Goal: Task Accomplishment & Management: Use online tool/utility

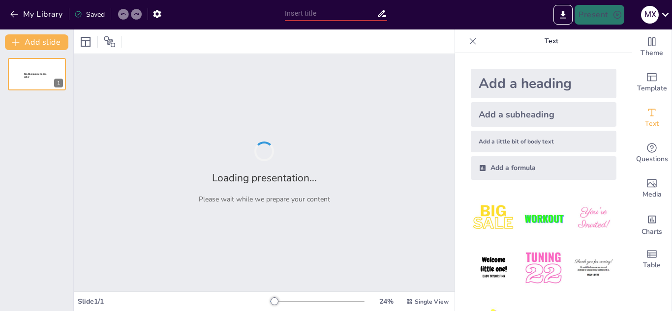
type input "Ефективні методи формування ключових компетентностей у навчальному процесі"
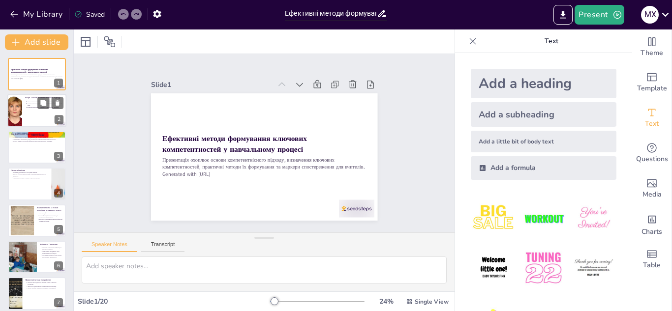
click at [37, 113] on div at bounding box center [36, 110] width 59 height 33
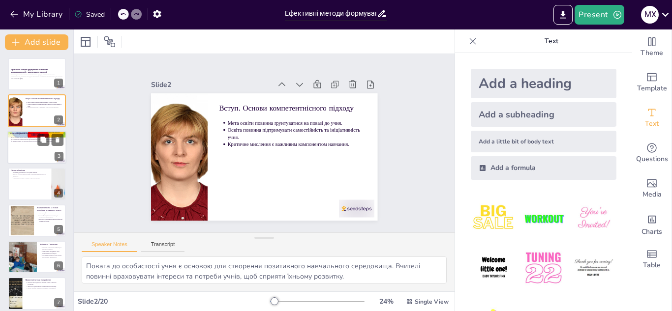
click at [25, 150] on div at bounding box center [36, 147] width 59 height 33
type textarea "Розуміння особистісних якостей учнів допомагає вчителям адаптувати навчальний п…"
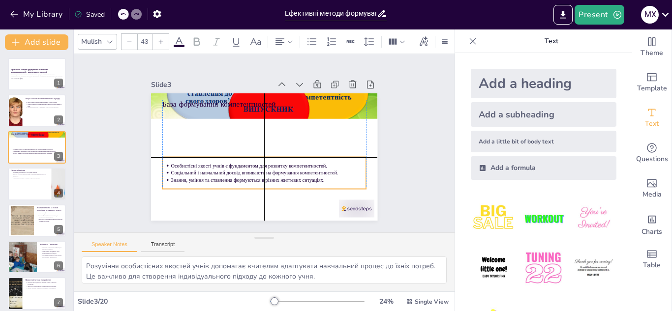
drag, startPoint x: 269, startPoint y: 119, endPoint x: 270, endPoint y: 164, distance: 44.8
click at [270, 164] on ul "Особистісні якості учнів є фундаментом для розвитку компетентностей. Соціальний…" at bounding box center [238, 157] width 120 height 187
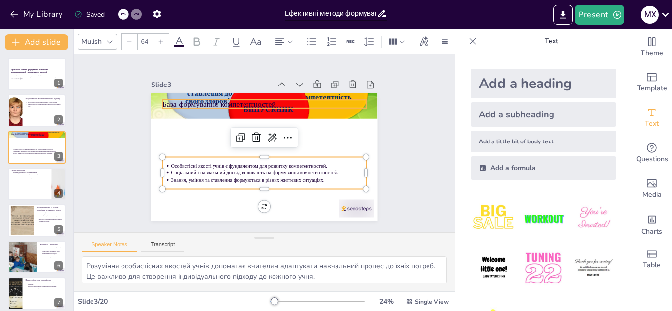
click at [308, 98] on p "База формування компетентностей" at bounding box center [296, 166] width 128 height 171
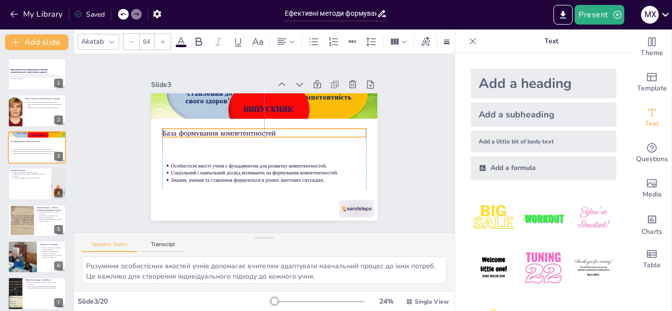
drag, startPoint x: 273, startPoint y: 101, endPoint x: 274, endPoint y: 130, distance: 29.1
click at [274, 130] on p "База формування компетентностей" at bounding box center [271, 135] width 158 height 144
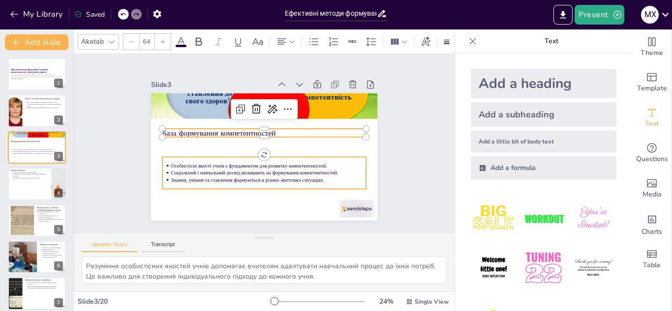
type input "43"
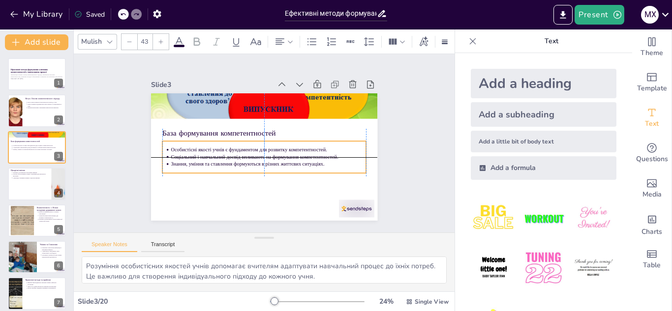
drag, startPoint x: 280, startPoint y: 168, endPoint x: 280, endPoint y: 156, distance: 12.3
click at [280, 156] on p "Соціальний і навчальний досвід впливають на формування компетентностей." at bounding box center [257, 156] width 136 height 150
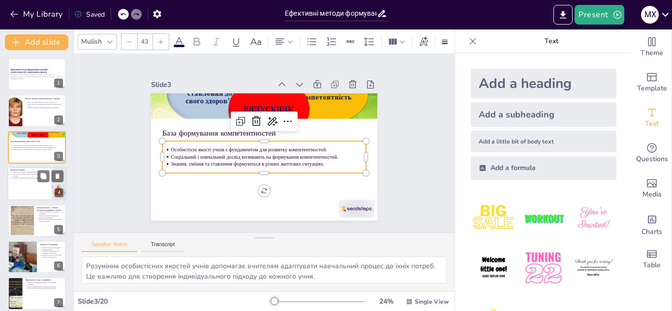
click at [30, 192] on div at bounding box center [36, 183] width 59 height 33
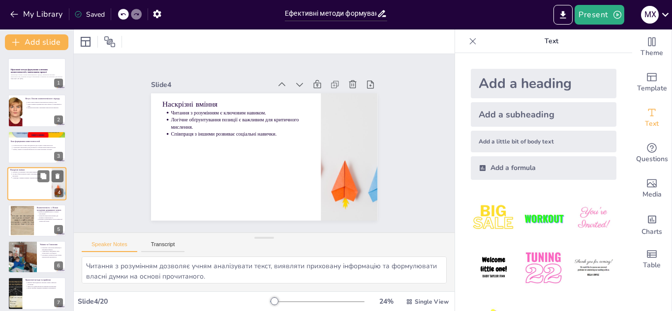
scroll to position [3, 0]
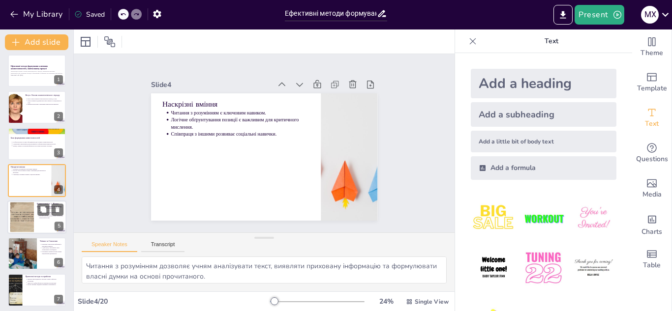
click at [28, 224] on div at bounding box center [22, 217] width 40 height 30
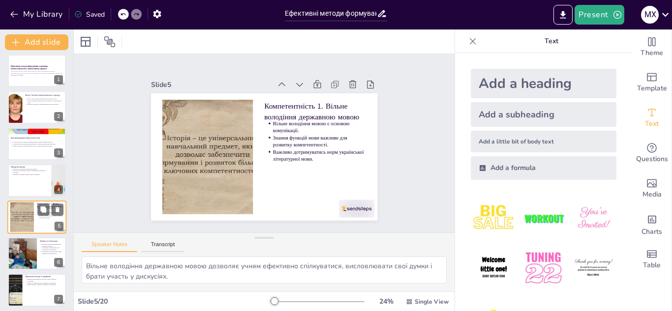
scroll to position [40, 0]
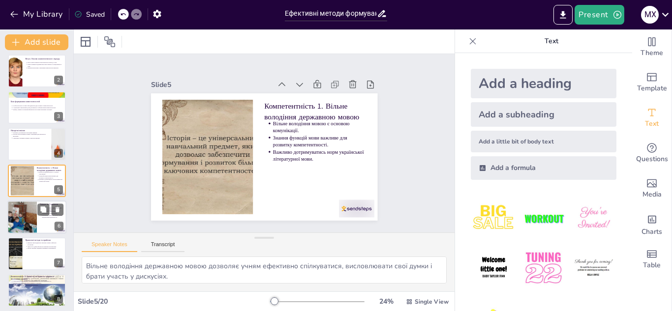
click at [33, 218] on div at bounding box center [22, 217] width 58 height 33
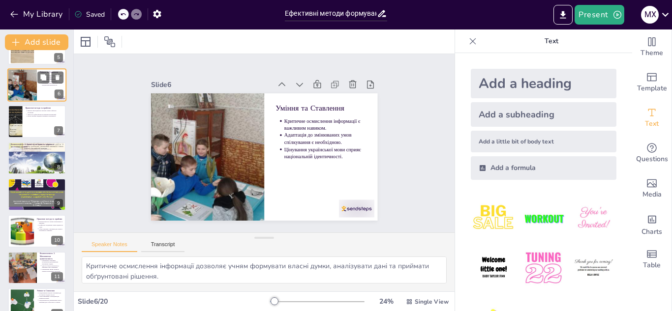
scroll to position [175, 0]
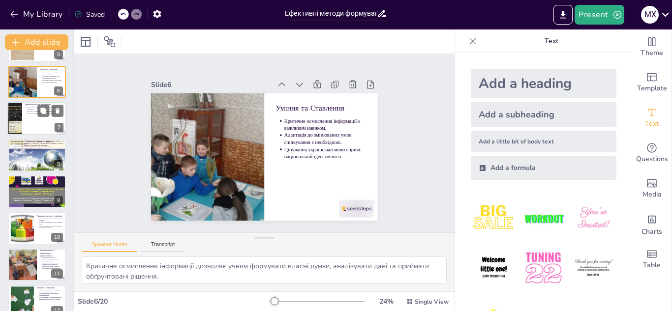
click at [31, 130] on div at bounding box center [36, 118] width 59 height 33
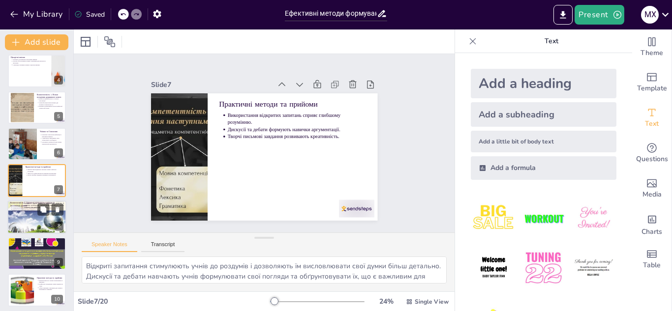
click at [30, 215] on div at bounding box center [36, 217] width 59 height 44
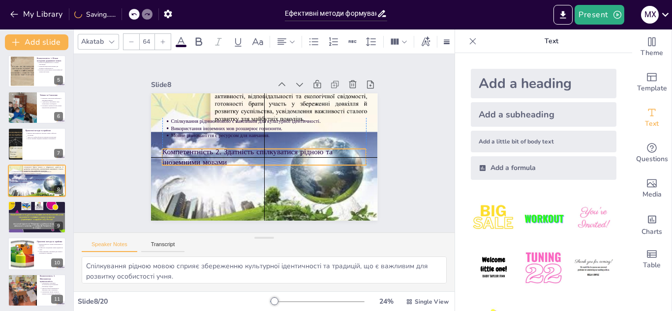
drag, startPoint x: 181, startPoint y: 113, endPoint x: 181, endPoint y: 161, distance: 48.2
click at [181, 161] on p "Компетентність 2. Здатність спілкуватися рідною та іноземними мовами" at bounding box center [254, 134] width 152 height 166
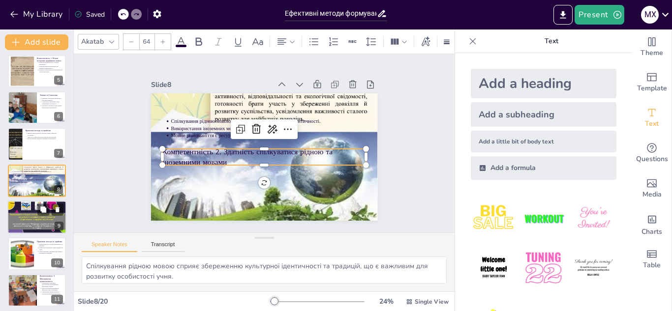
click at [30, 215] on div at bounding box center [36, 217] width 59 height 33
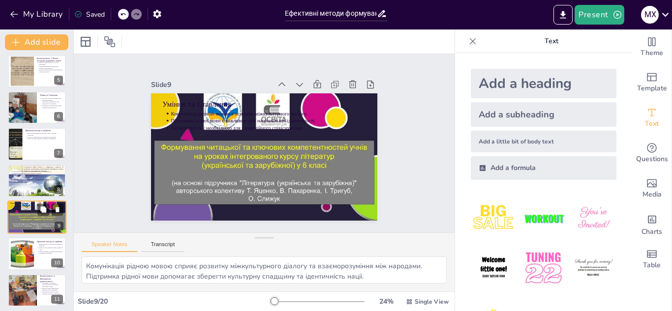
scroll to position [186, 0]
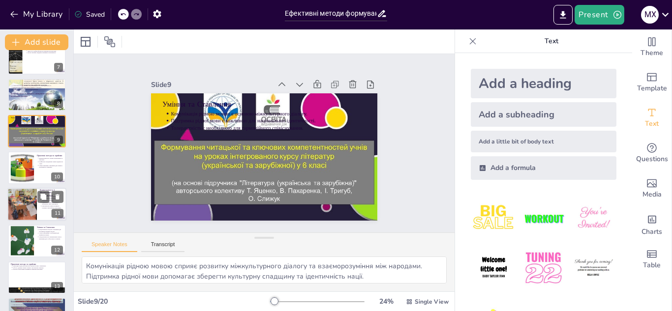
click at [28, 208] on div at bounding box center [23, 204] width 60 height 33
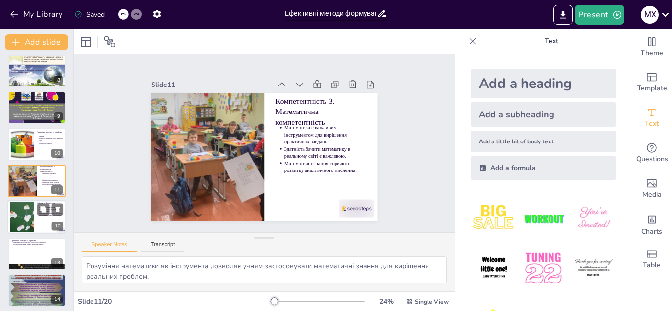
click at [28, 220] on div at bounding box center [21, 218] width 39 height 30
type textarea "Моделювання процесів дозволяє учням спростити складні системи та краще їх розум…"
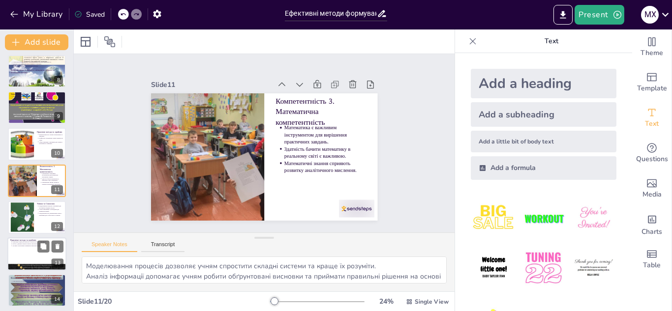
scroll to position [296, 0]
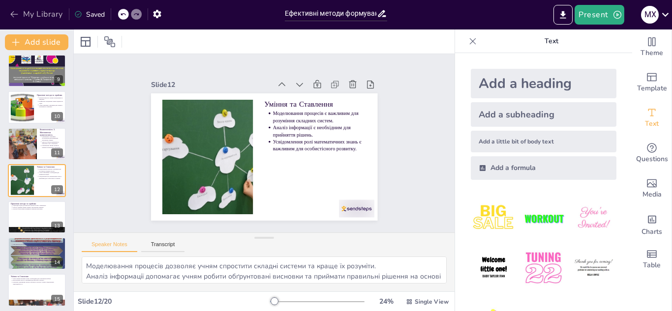
click at [11, 11] on icon "button" at bounding box center [14, 14] width 10 height 10
